Goal: Information Seeking & Learning: Check status

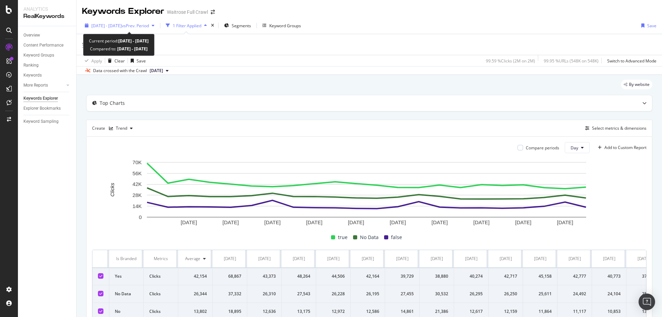
click at [129, 29] on div "[DATE] - [DATE] vs Prev. Period" at bounding box center [119, 25] width 75 height 10
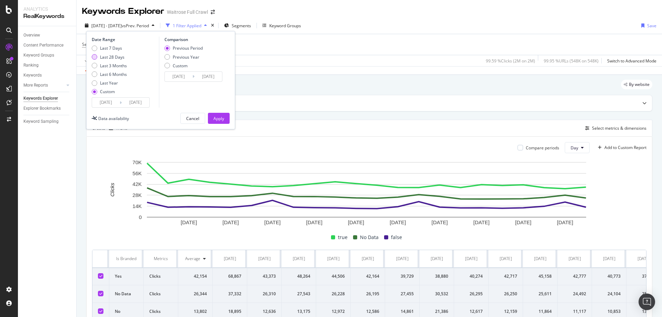
click at [112, 56] on div "Last 28 Days" at bounding box center [112, 57] width 24 height 6
type input "[DATE]"
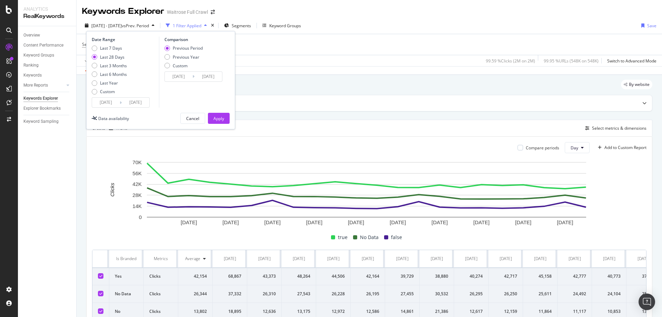
click at [119, 103] on input "[DATE]" at bounding box center [106, 103] width 28 height 10
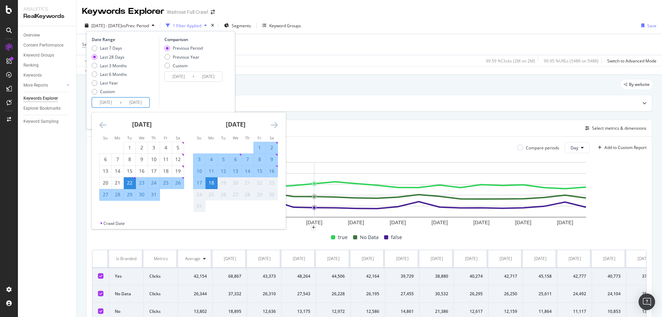
click at [180, 185] on div "26" at bounding box center [178, 182] width 12 height 7
type input "[DATE]"
click at [180, 185] on div "26" at bounding box center [178, 182] width 12 height 7
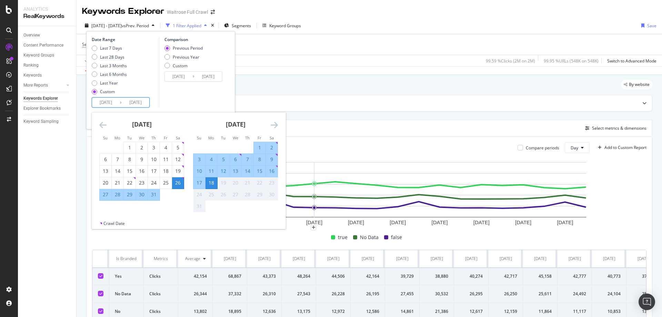
type input "[DATE]"
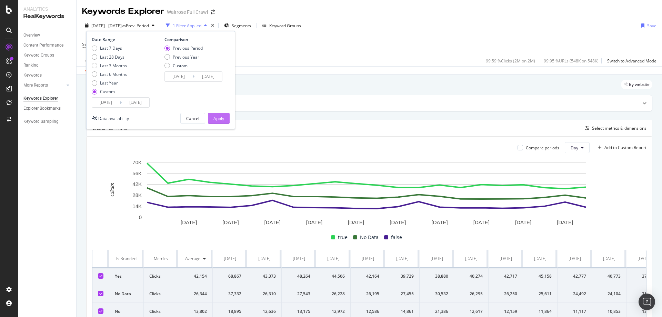
click at [218, 117] on div "Apply" at bounding box center [218, 119] width 11 height 6
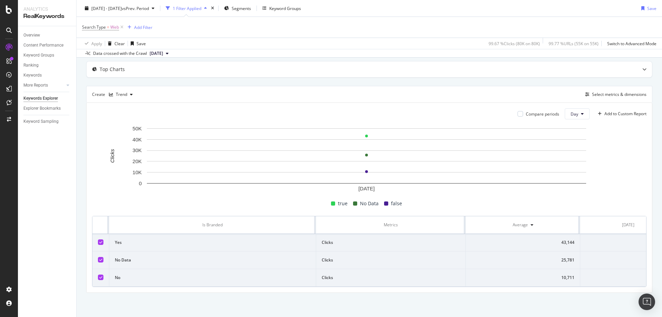
scroll to position [0, 35]
drag, startPoint x: 614, startPoint y: 233, endPoint x: 628, endPoint y: 259, distance: 29.2
click at [628, 260] on tbody "Yes Clicks 43,144 43,144 No Data Clicks 25,781 25,781 No Clicks 10,711 10,711" at bounding box center [354, 260] width 583 height 53
click at [631, 251] on td "25,781" at bounding box center [599, 260] width 96 height 18
drag, startPoint x: 622, startPoint y: 238, endPoint x: 637, endPoint y: 236, distance: 15.7
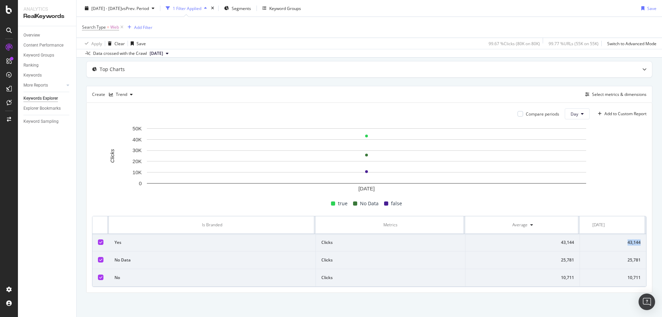
click at [637, 236] on td "43,144" at bounding box center [599, 243] width 96 height 18
copy div "43,144"
drag, startPoint x: 611, startPoint y: 249, endPoint x: 638, endPoint y: 249, distance: 27.6
click at [638, 251] on td "25,781" at bounding box center [599, 260] width 96 height 18
copy div "25,781"
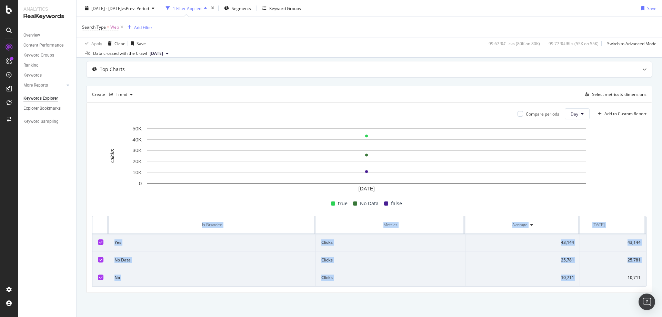
drag, startPoint x: 617, startPoint y: 273, endPoint x: 652, endPoint y: 270, distance: 35.3
click at [652, 270] on div "By website Top Charts Create Trend Select metrics & dimensions Compare periods …" at bounding box center [370, 179] width 586 height 276
copy table "Is Branded Metrics Average [DATE] Yes Clicks 43,144 43,144 No Data Clicks 25,78…"
